Goal: Transaction & Acquisition: Download file/media

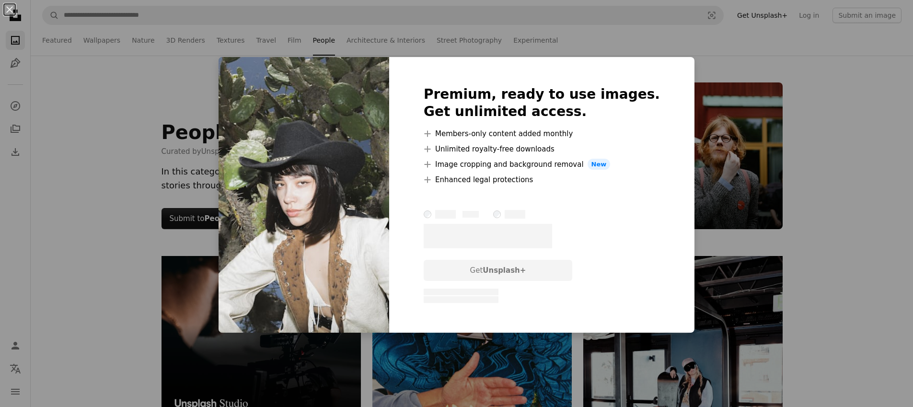
scroll to position [10073, 0]
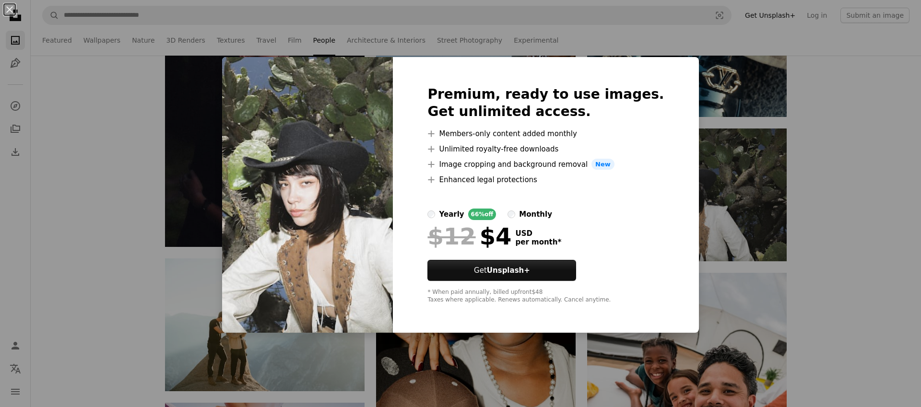
click at [856, 163] on div "An X shape Premium, ready to use images. Get unlimited access. A plus sign Memb…" at bounding box center [460, 203] width 921 height 407
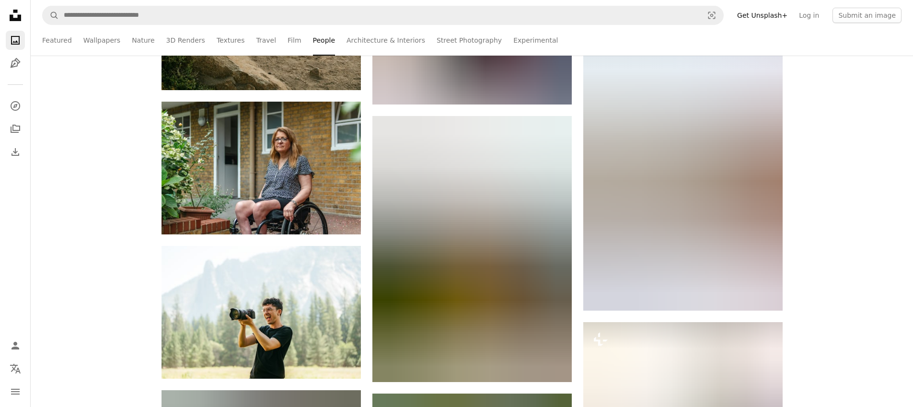
scroll to position [12926, 0]
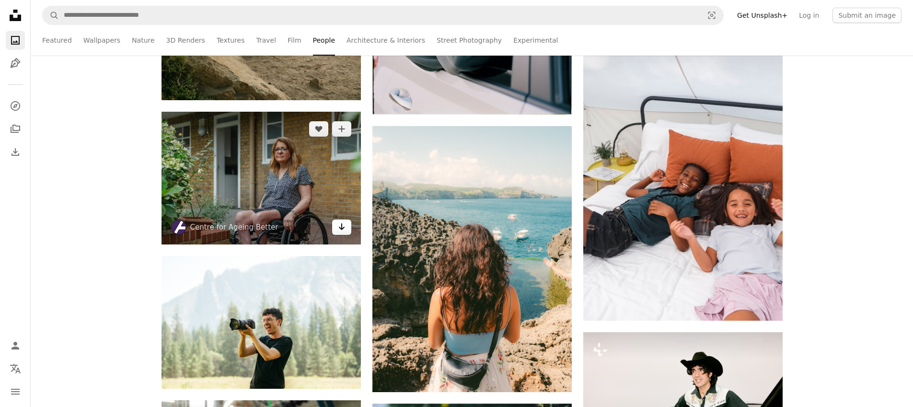
click at [342, 227] on icon "Arrow pointing down" at bounding box center [342, 227] width 8 height 12
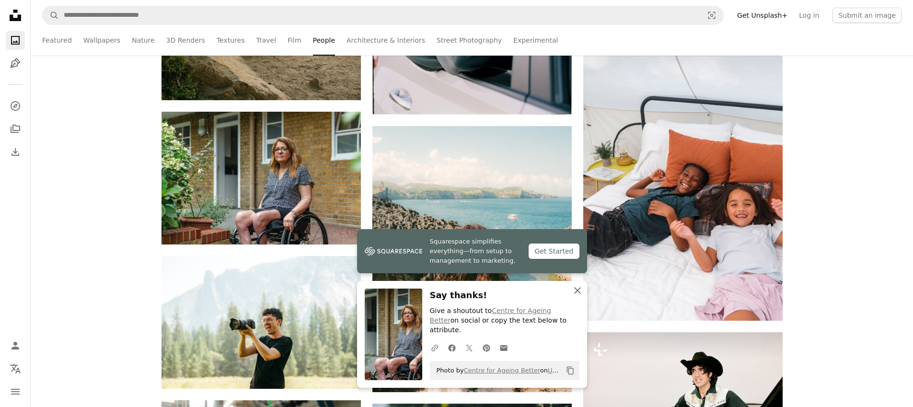
click at [577, 296] on icon "An X shape" at bounding box center [578, 291] width 12 height 12
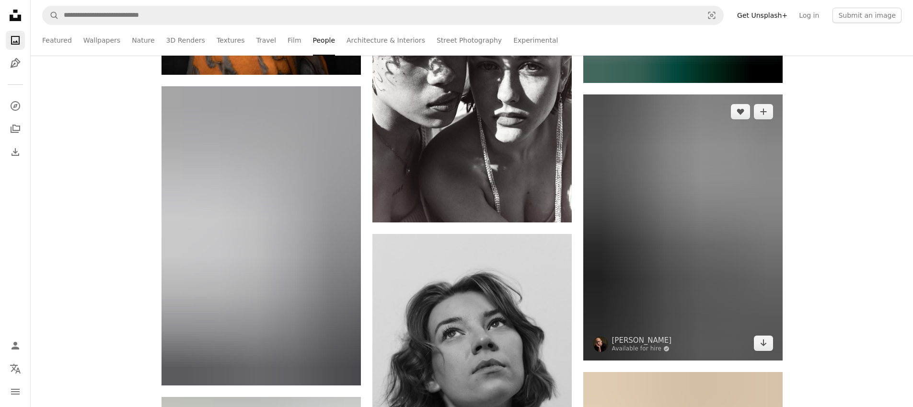
scroll to position [39478, 0]
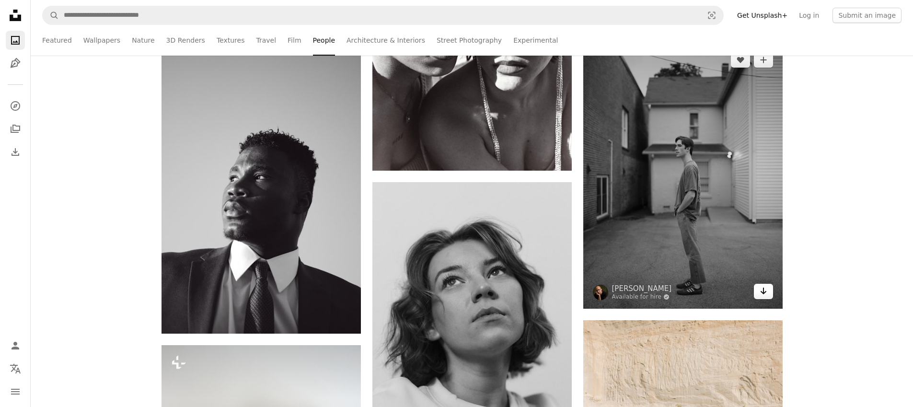
click at [765, 294] on icon "Download" at bounding box center [763, 291] width 6 height 7
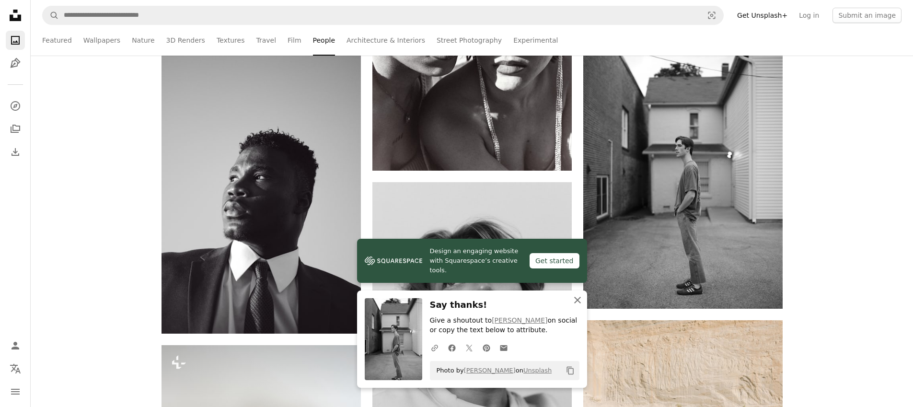
click at [577, 299] on icon "button" at bounding box center [577, 300] width 7 height 7
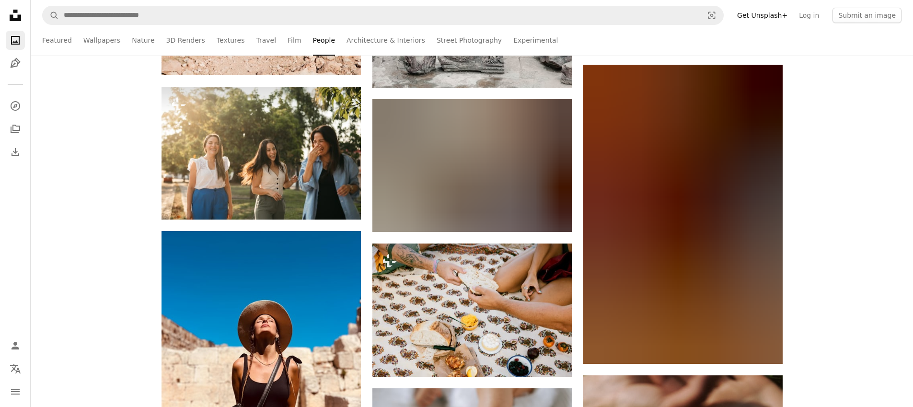
scroll to position [42138, 0]
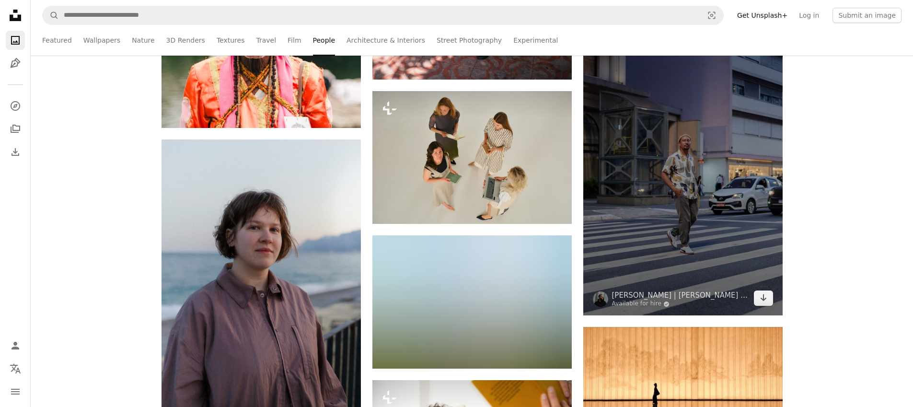
scroll to position [51194, 0]
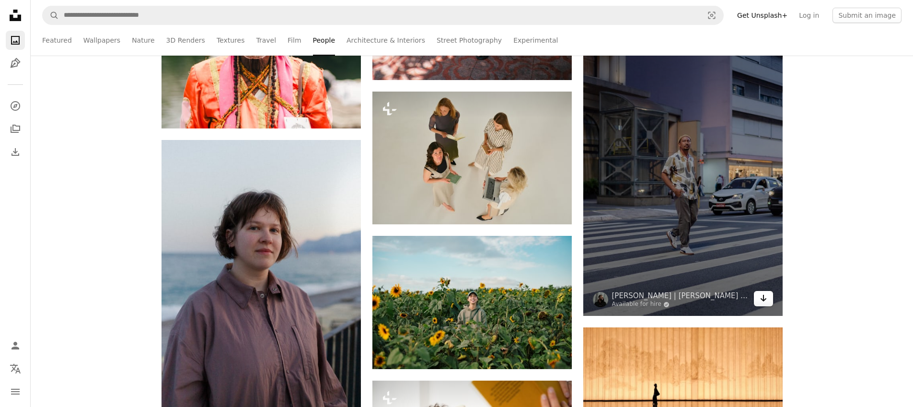
click at [768, 300] on link "Arrow pointing down" at bounding box center [763, 298] width 19 height 15
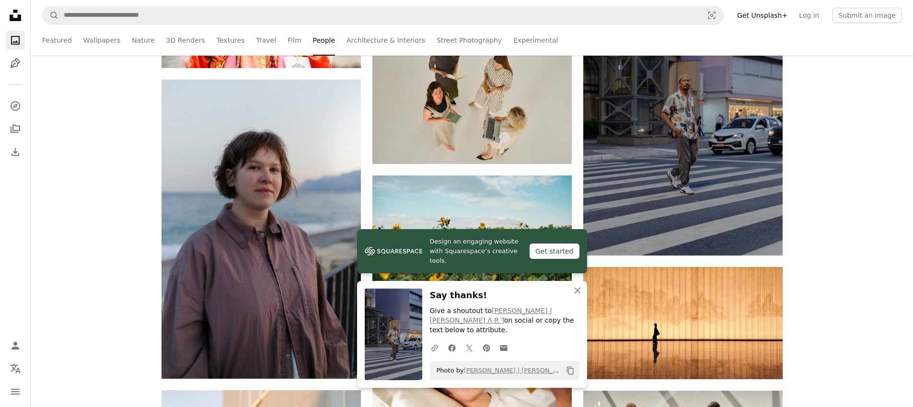
scroll to position [51258, 0]
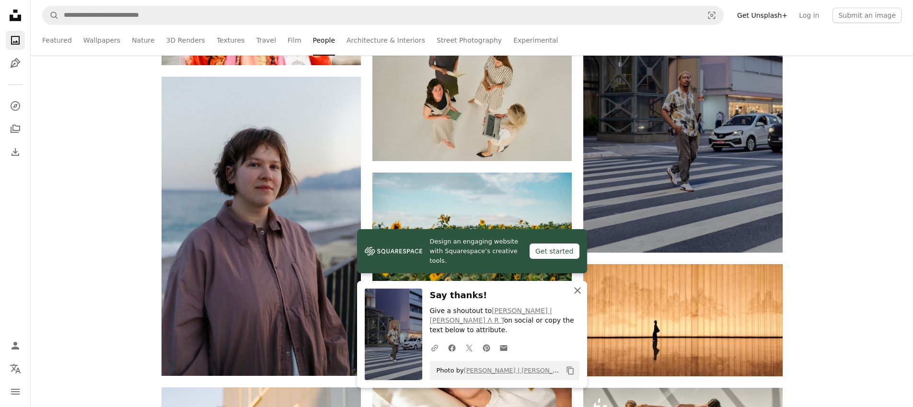
click at [577, 296] on icon "An X shape" at bounding box center [578, 291] width 12 height 12
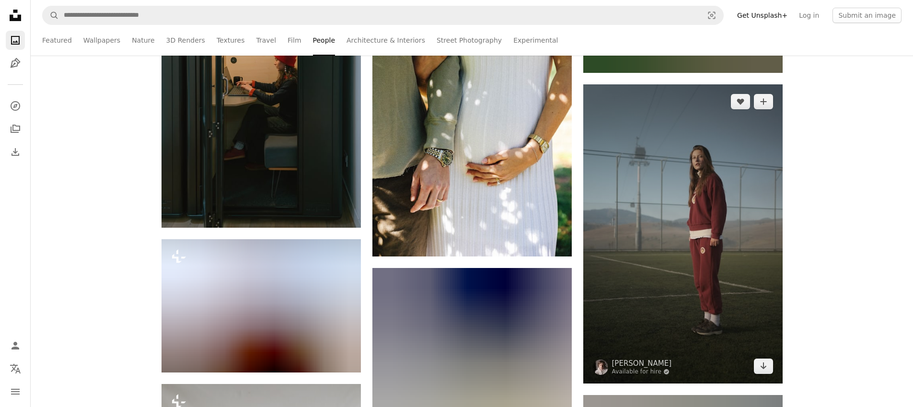
scroll to position [55698, 0]
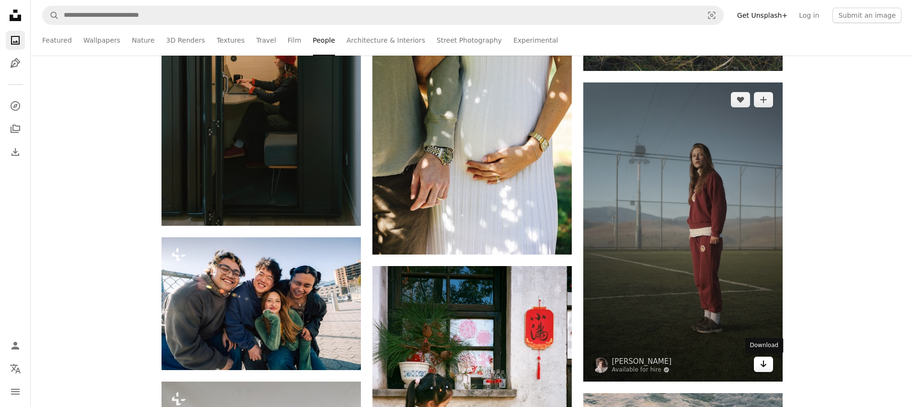
click at [766, 366] on icon "Arrow pointing down" at bounding box center [764, 364] width 8 height 12
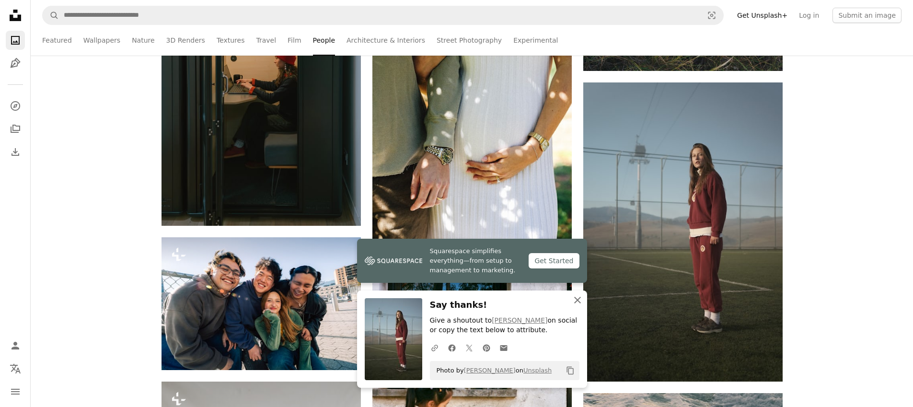
click at [578, 300] on icon "button" at bounding box center [577, 300] width 7 height 7
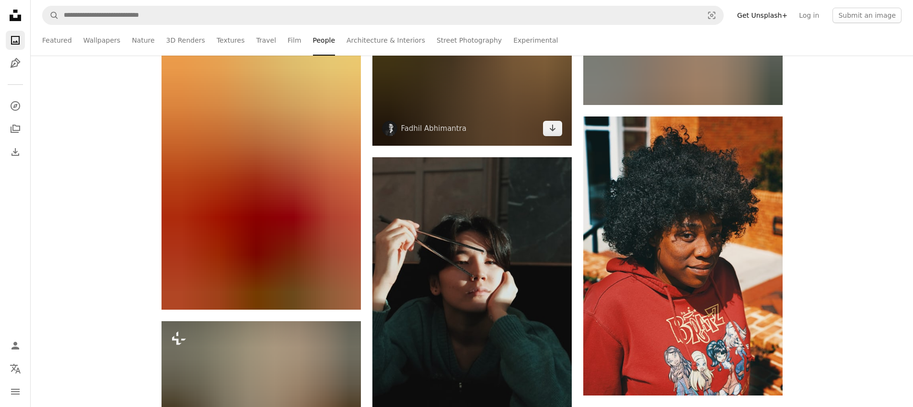
scroll to position [56382, 0]
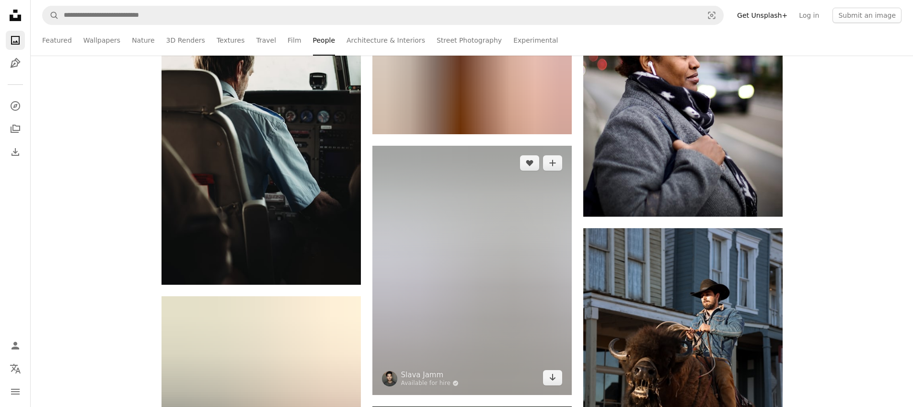
scroll to position [59182, 0]
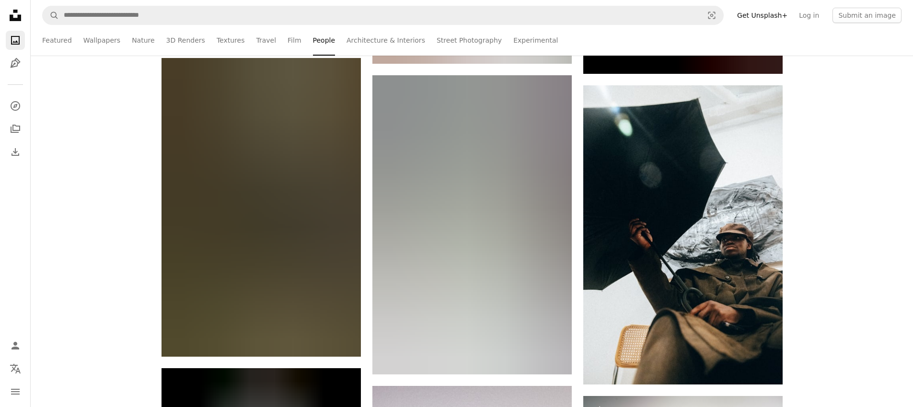
scroll to position [74020, 0]
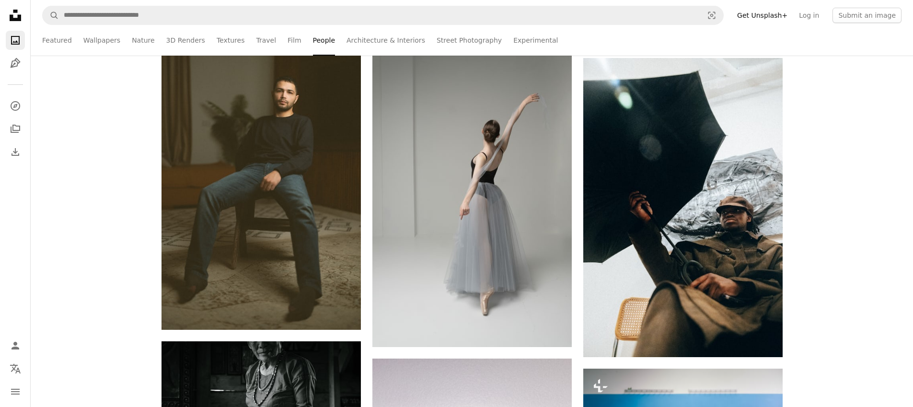
click at [579, 41] on ul "Featured Wallpapers Nature 3D Renders Textures Travel Film People Architecture …" at bounding box center [472, 40] width 860 height 31
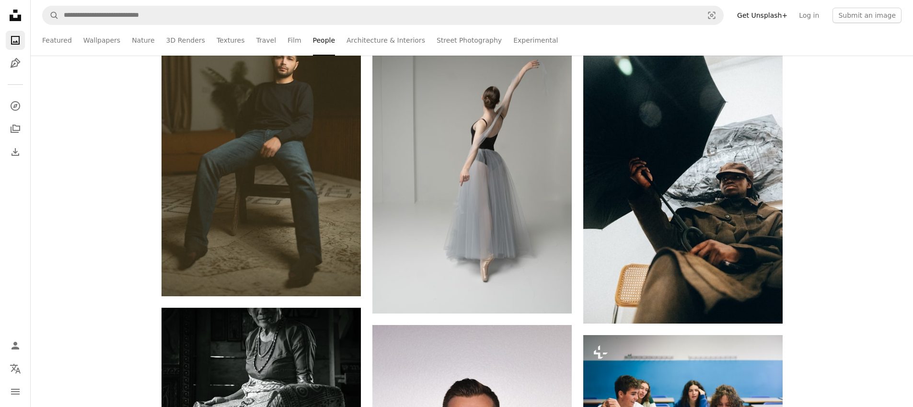
scroll to position [74045, 0]
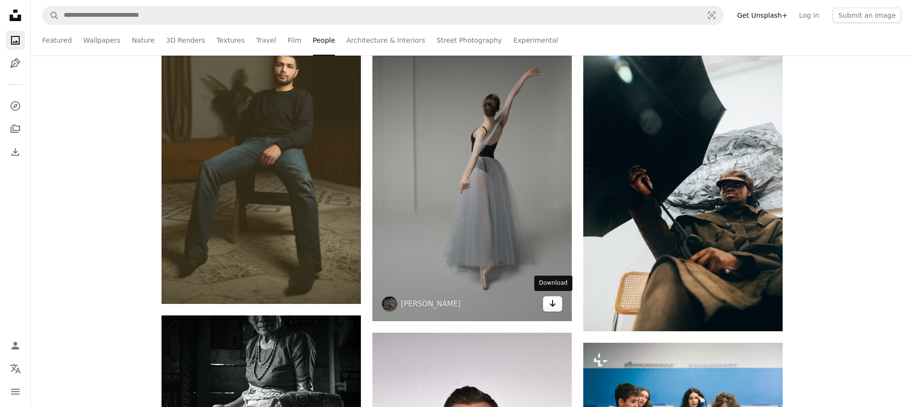
click at [554, 302] on icon "Arrow pointing down" at bounding box center [553, 304] width 8 height 12
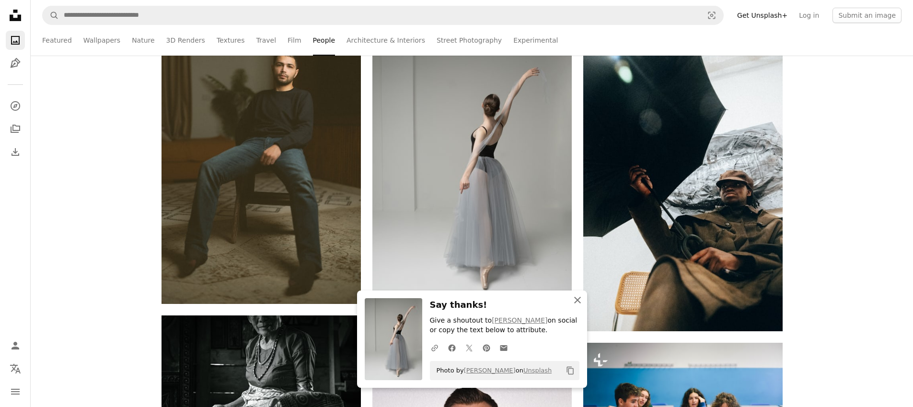
click at [577, 301] on icon "An X shape" at bounding box center [578, 300] width 12 height 12
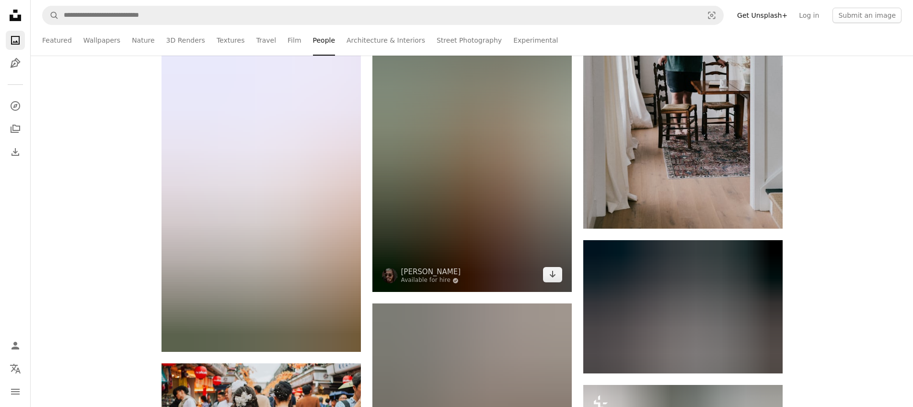
scroll to position [78418, 0]
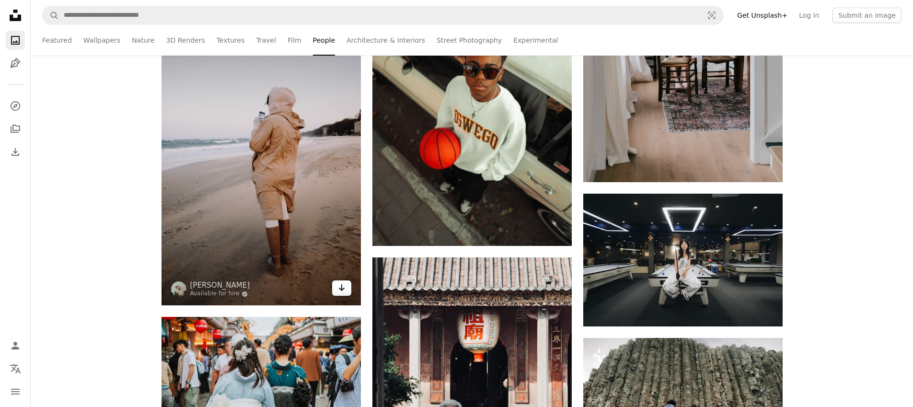
click at [341, 289] on icon "Download" at bounding box center [341, 287] width 6 height 7
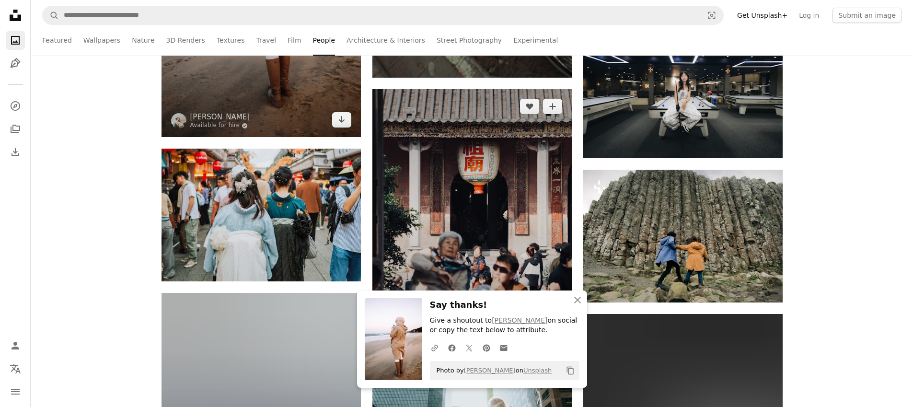
scroll to position [78666, 0]
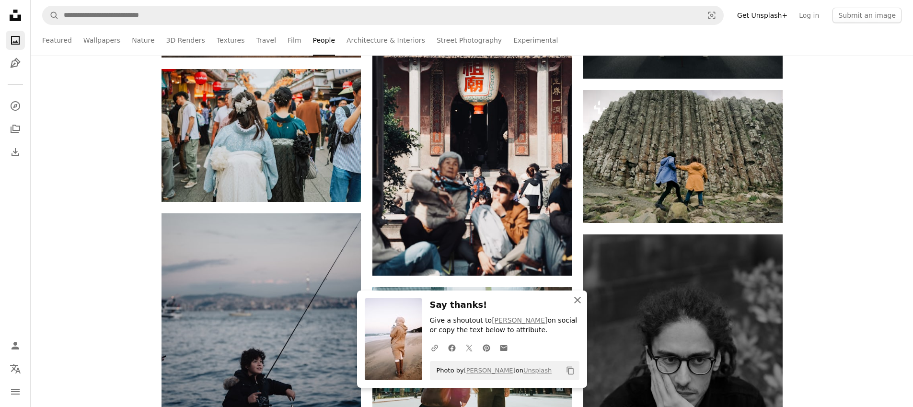
click at [578, 300] on icon "button" at bounding box center [577, 300] width 7 height 7
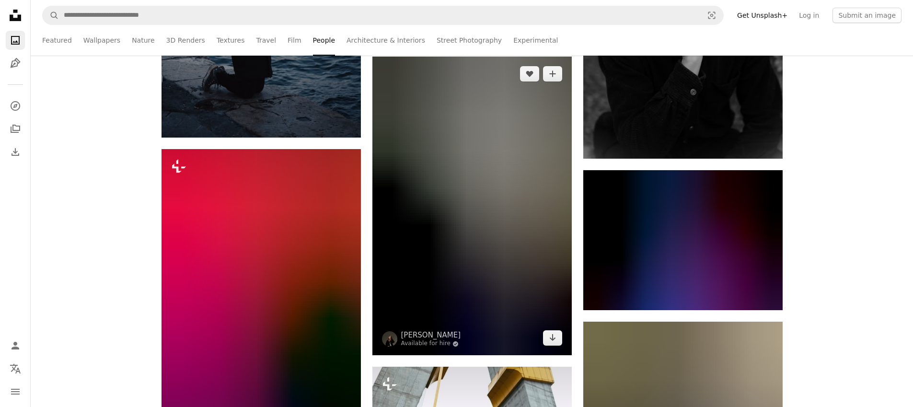
scroll to position [79093, 0]
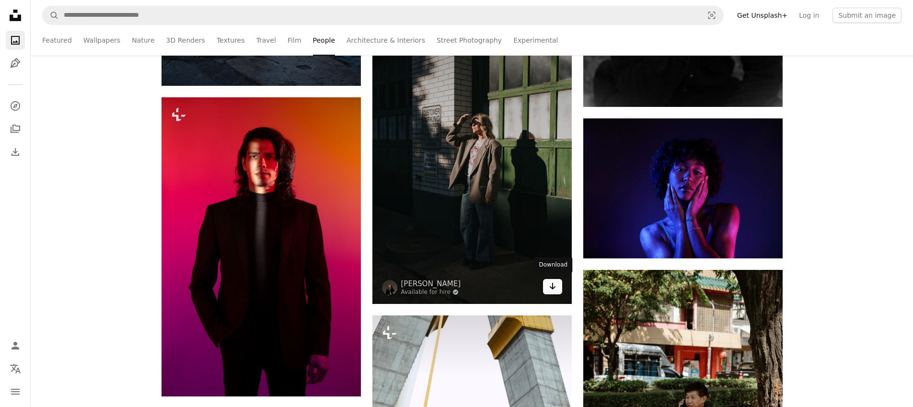
click at [552, 285] on icon "Download" at bounding box center [552, 286] width 6 height 7
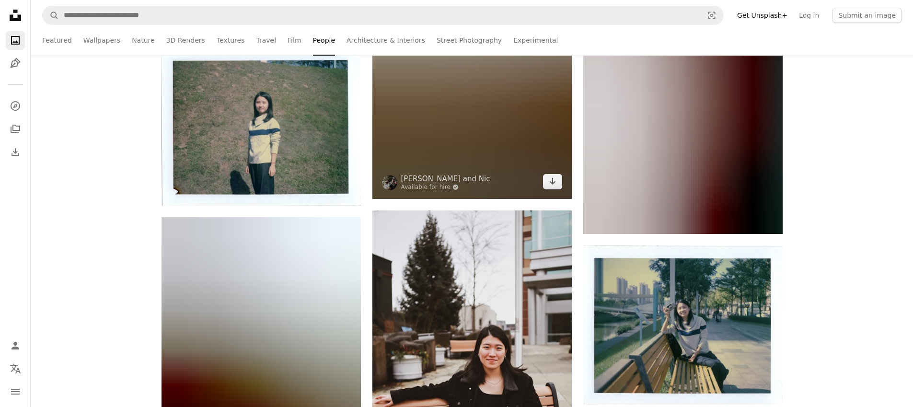
scroll to position [83065, 0]
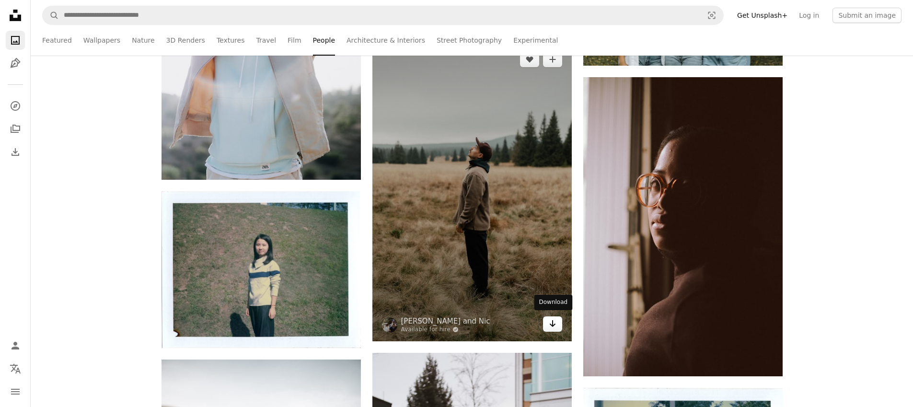
click at [554, 320] on icon "Arrow pointing down" at bounding box center [553, 324] width 8 height 12
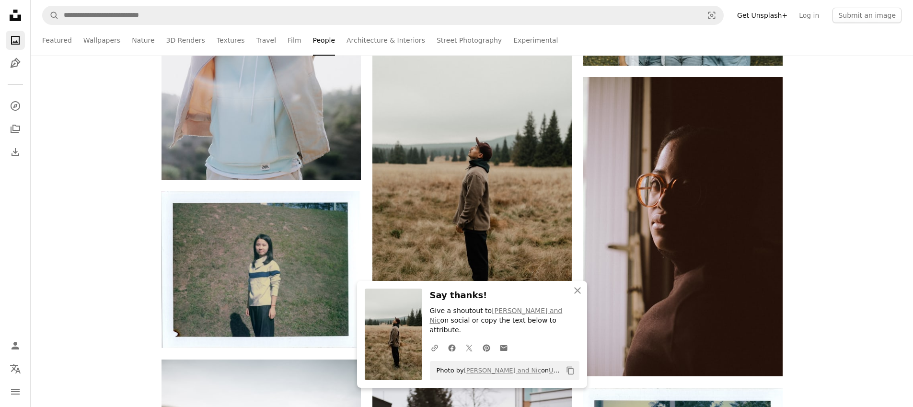
click at [577, 296] on icon "An X shape" at bounding box center [578, 291] width 12 height 12
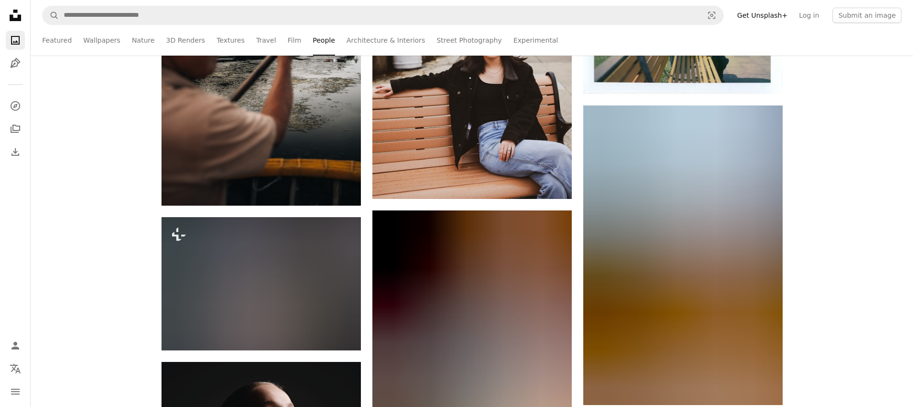
scroll to position [83543, 0]
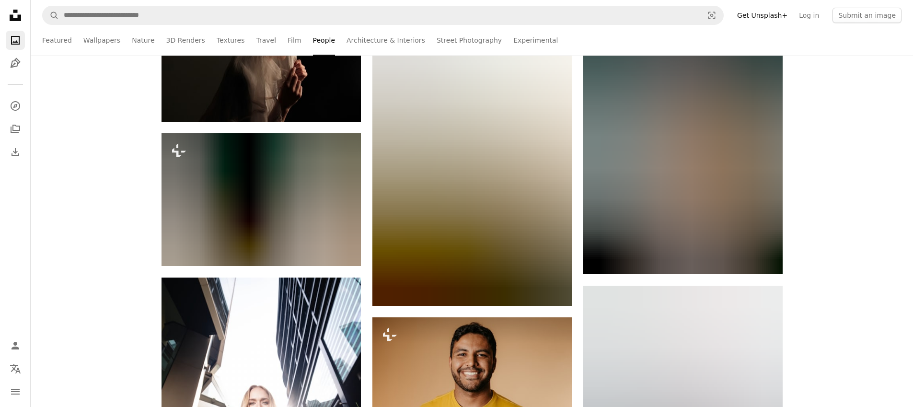
scroll to position [108843, 0]
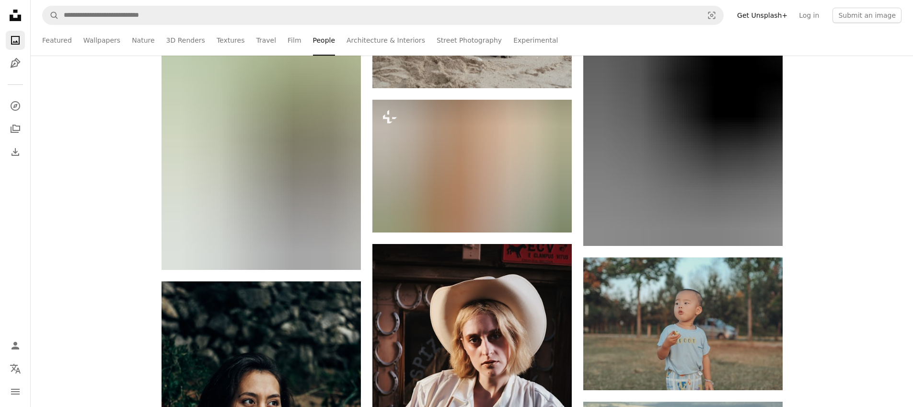
scroll to position [110825, 0]
